Goal: Task Accomplishment & Management: Manage account settings

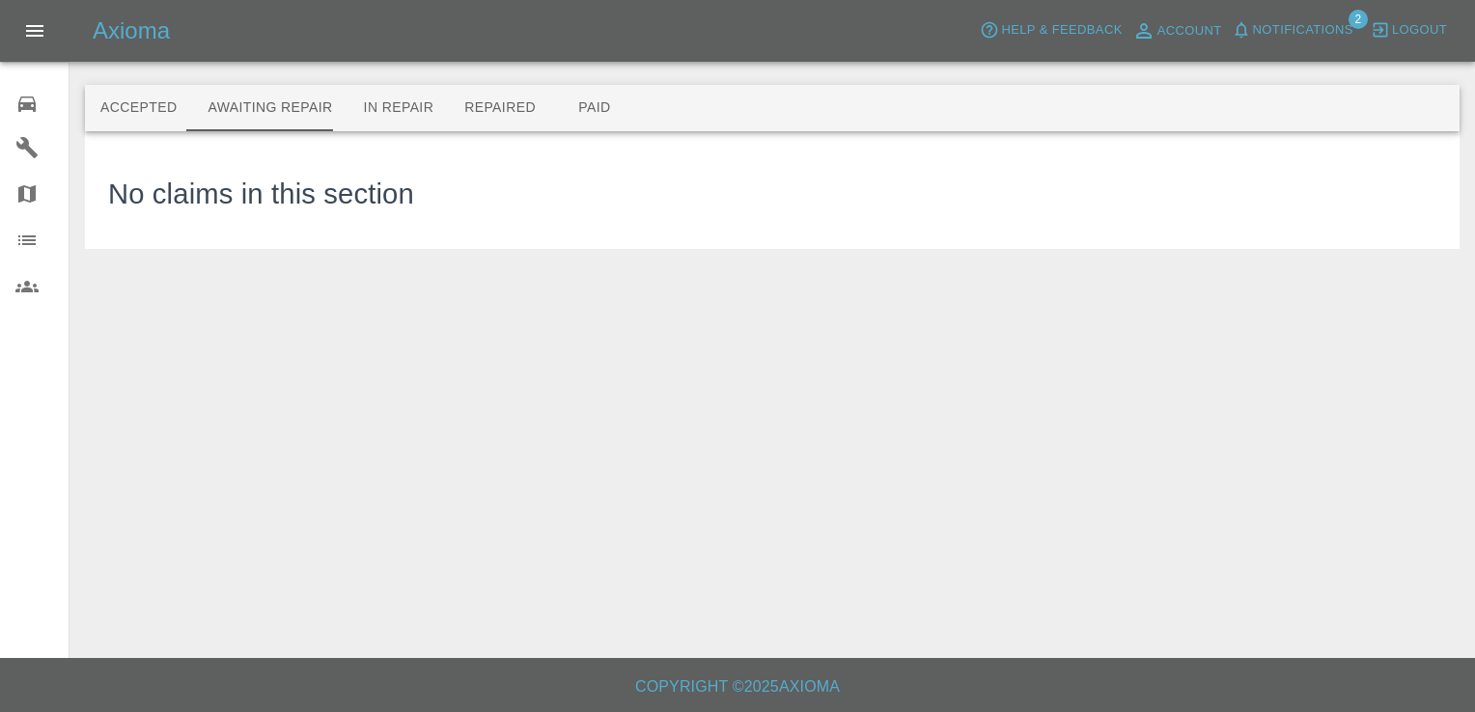
click at [15, 89] on div "0" at bounding box center [42, 102] width 54 height 28
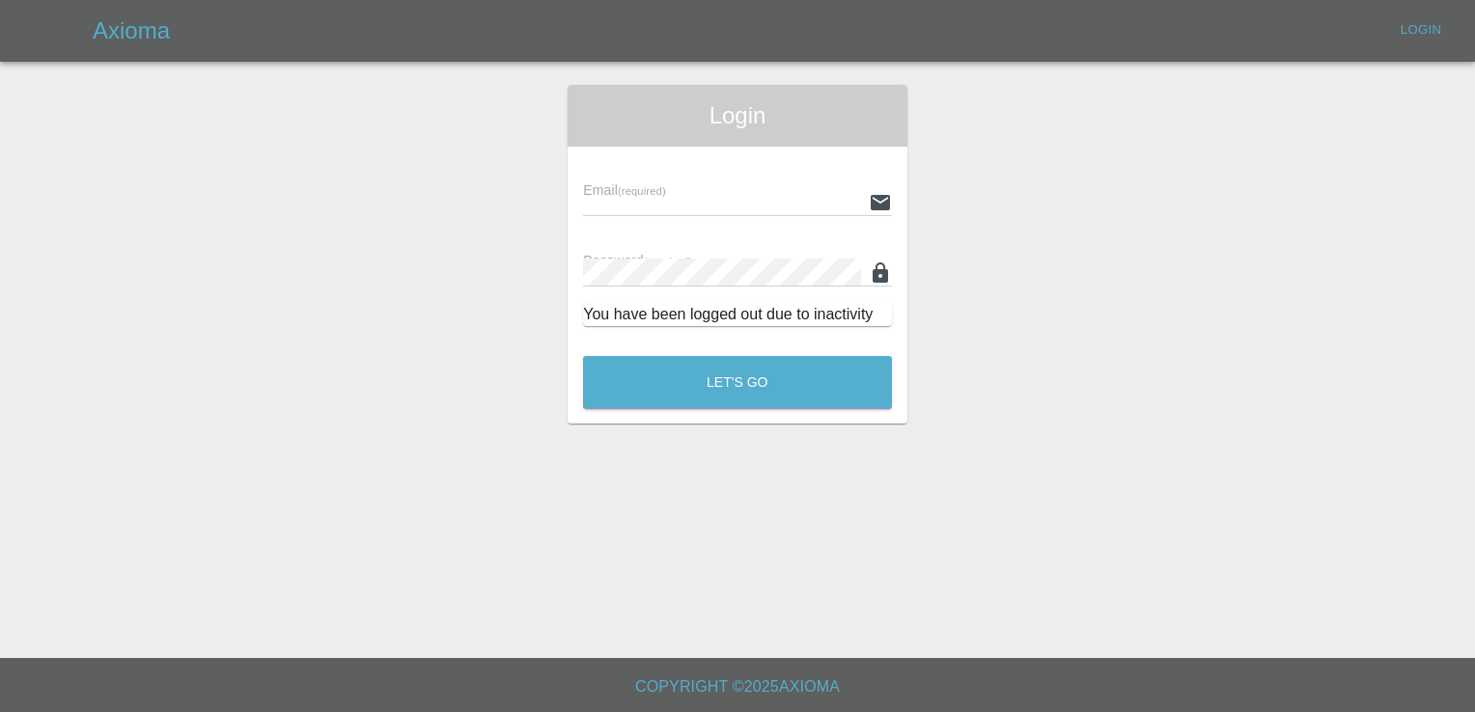
type input "[EMAIL_ADDRESS][DOMAIN_NAME]"
click at [787, 414] on div "Login Email (required) [EMAIL_ADDRESS][DOMAIN_NAME] Password (required) You hav…" at bounding box center [738, 254] width 340 height 339
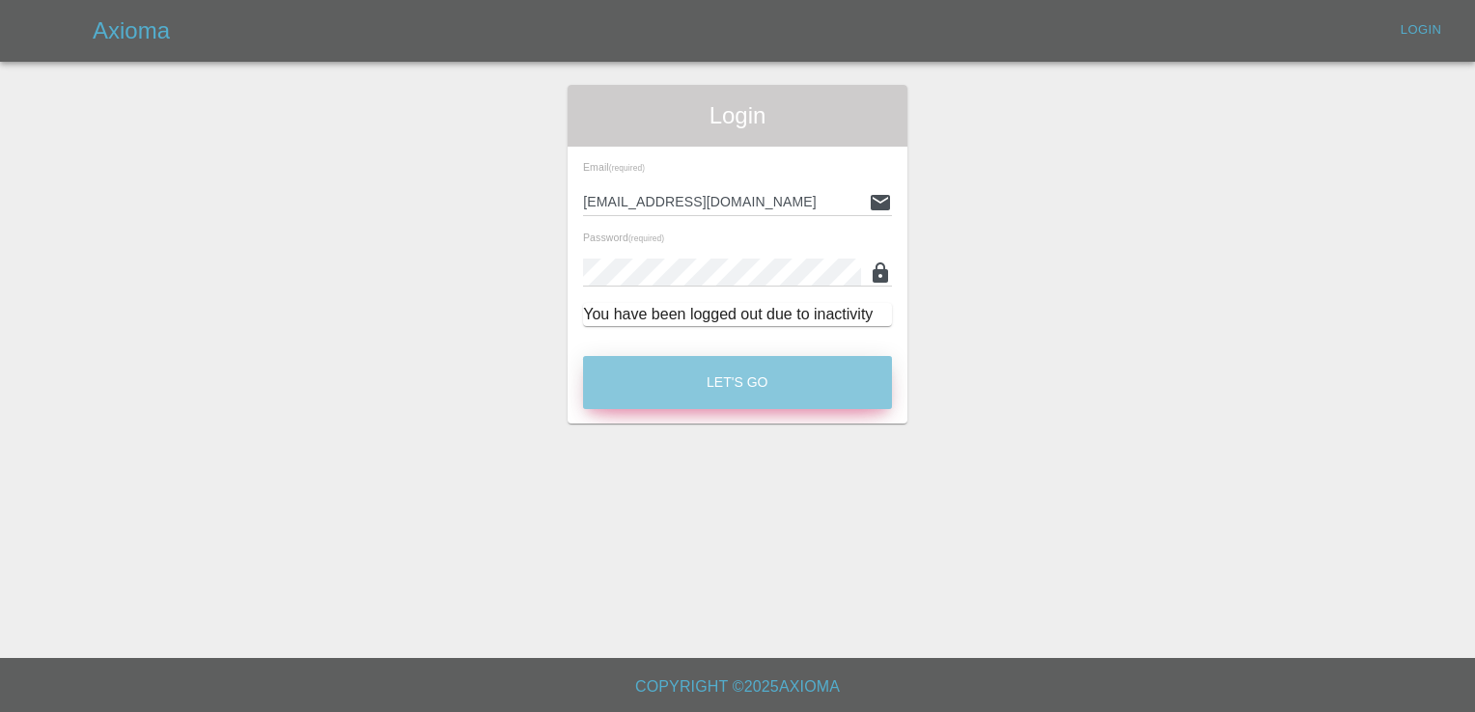
click at [793, 385] on button "Let's Go" at bounding box center [737, 382] width 309 height 53
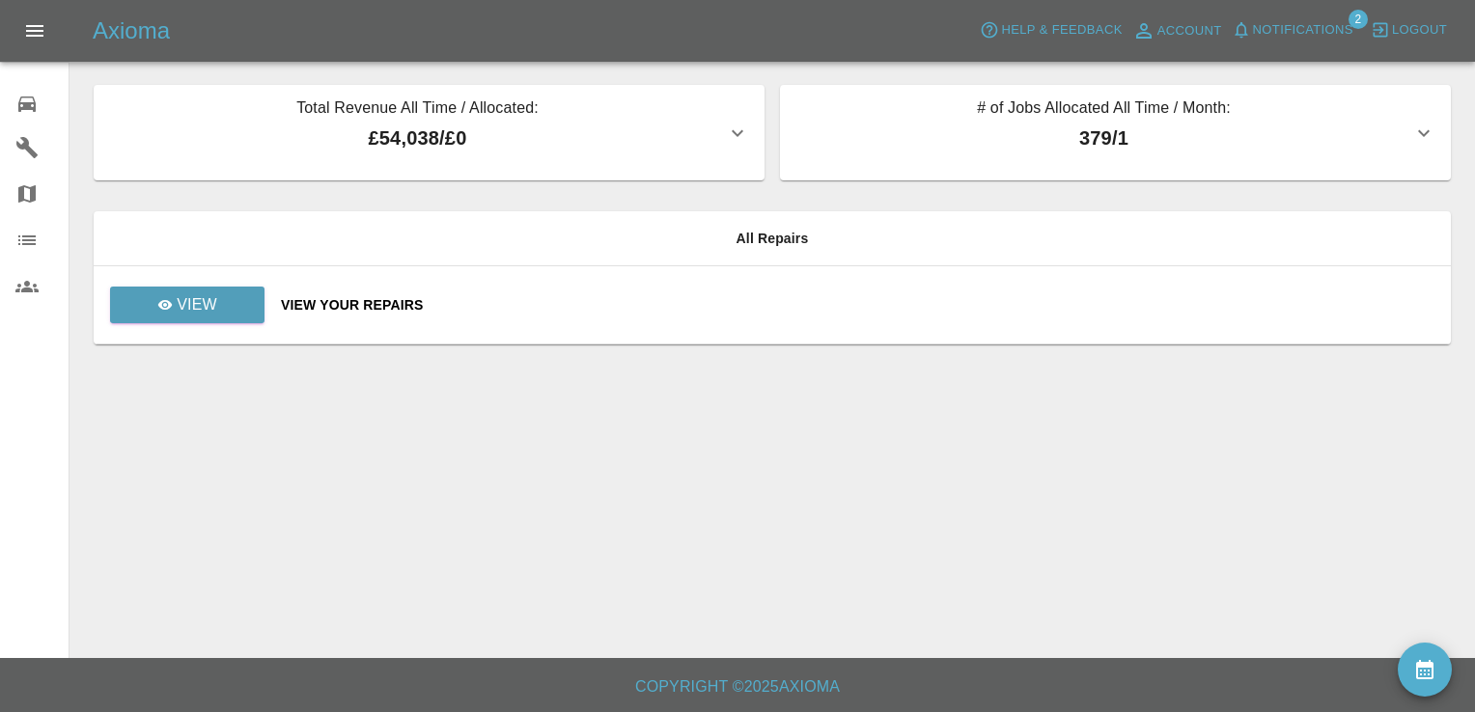
click at [325, 311] on div "View Your Repairs" at bounding box center [858, 304] width 1155 height 19
